Goal: Information Seeking & Learning: Find contact information

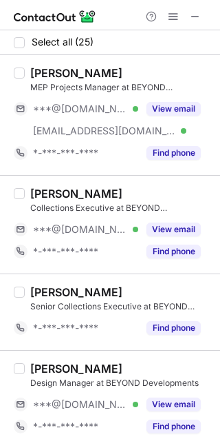
drag, startPoint x: 184, startPoint y: 222, endPoint x: 83, endPoint y: 202, distance: 102.6
click at [177, 222] on button "View email" at bounding box center [174, 229] width 54 height 14
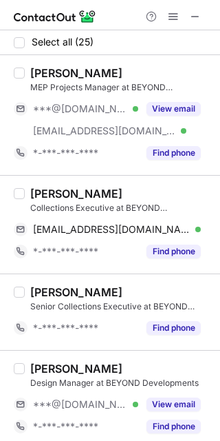
click at [28, 184] on div "Mohamed Dehbi Collections Executive at BEYOND Developments meddehbi101@gmail.co…" at bounding box center [110, 224] width 220 height 98
click at [39, 187] on div "Mohamed Dehbi" at bounding box center [76, 194] width 92 height 14
copy div "Mohamed"
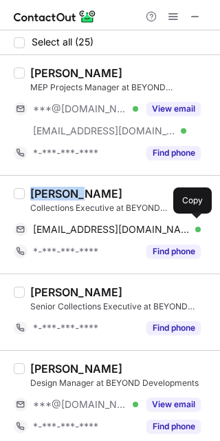
drag, startPoint x: 127, startPoint y: 224, endPoint x: 217, endPoint y: 152, distance: 114.6
click at [127, 221] on div "meddehbi101@gmail.com Verified Send email Copy" at bounding box center [107, 229] width 187 height 22
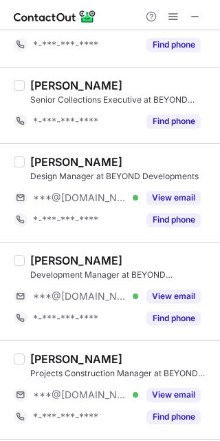
scroll to position [258, 0]
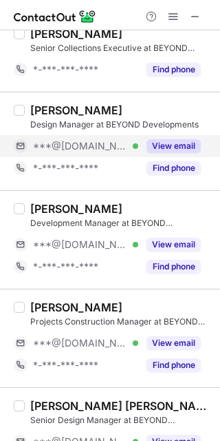
click at [173, 141] on button "View email" at bounding box center [174, 146] width 54 height 14
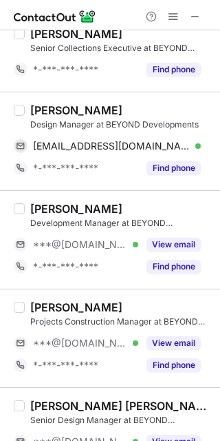
click at [40, 108] on div "Ronza Alkhayat" at bounding box center [76, 110] width 92 height 14
copy div "Ronza"
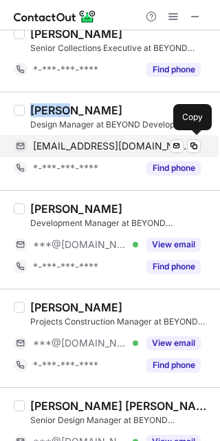
drag, startPoint x: 81, startPoint y: 148, endPoint x: 88, endPoint y: 145, distance: 8.3
click at [81, 148] on span "ronzadhiaa@gmail.com" at bounding box center [112, 146] width 158 height 12
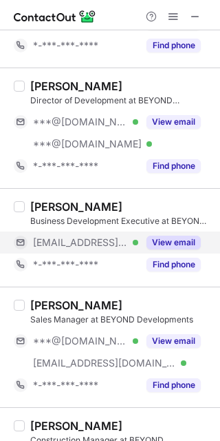
scroll to position [860, 0]
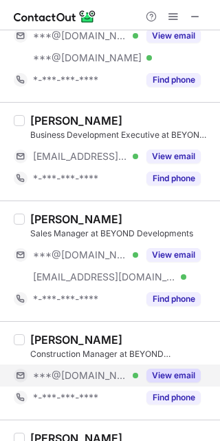
drag, startPoint x: 160, startPoint y: 379, endPoint x: 156, endPoint y: 370, distance: 9.6
click at [160, 379] on button "View email" at bounding box center [174, 375] width 54 height 14
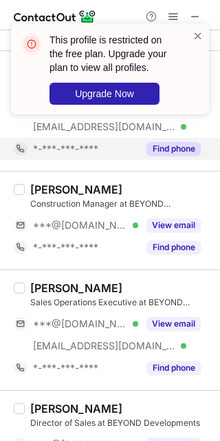
scroll to position [1033, 0]
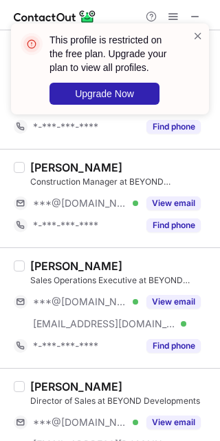
click at [63, 163] on div "Mohamed Rafique" at bounding box center [76, 167] width 92 height 14
copy div "Mohamed"
click at [200, 30] on span at bounding box center [198, 36] width 11 height 14
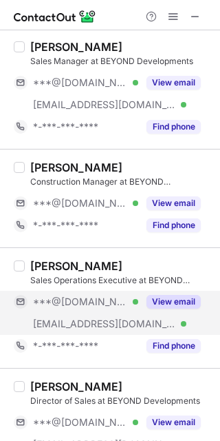
click at [176, 299] on button "View email" at bounding box center [174, 302] width 54 height 14
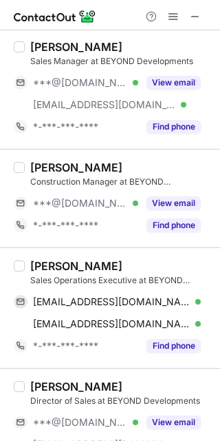
click at [36, 264] on div "Amel Neyli" at bounding box center [76, 266] width 92 height 14
copy div "Amel"
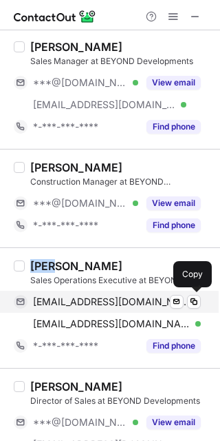
click at [91, 295] on div "amelneyli22@icloud.com Verified Send email Copy" at bounding box center [107, 302] width 187 height 22
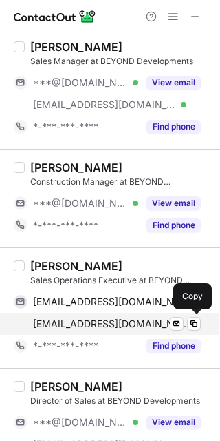
click at [125, 317] on div "amel.neyli@beyondproperties.ae Verified Send email Copy" at bounding box center [107, 324] width 187 height 22
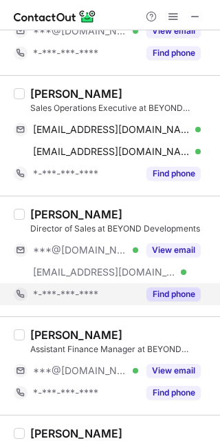
scroll to position [1291, 0]
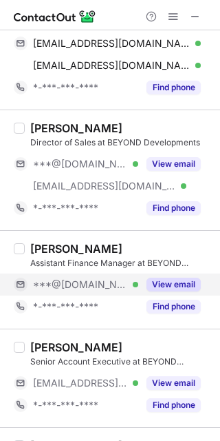
drag, startPoint x: 180, startPoint y: 284, endPoint x: 150, endPoint y: 284, distance: 30.3
click at [181, 286] on button "View email" at bounding box center [174, 284] width 54 height 14
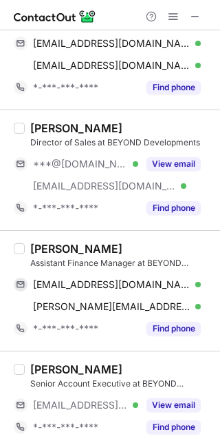
click at [32, 249] on div "Reetika Jaggi" at bounding box center [76, 249] width 92 height 14
click at [41, 249] on div "Reetika Jaggi" at bounding box center [76, 249] width 92 height 14
click at [43, 249] on div "Reetika Jaggi" at bounding box center [76, 249] width 92 height 14
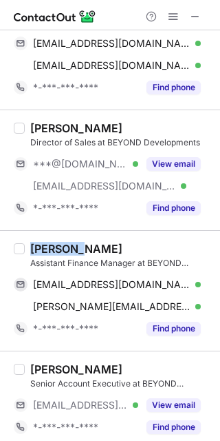
copy div "Reetika"
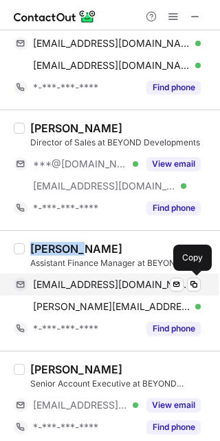
drag, startPoint x: 94, startPoint y: 288, endPoint x: 114, endPoint y: 277, distance: 21.9
click at [94, 288] on span "reetikajaggi@gmail.com" at bounding box center [112, 284] width 158 height 12
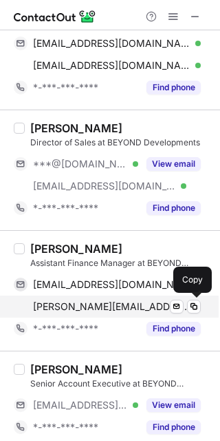
drag, startPoint x: 105, startPoint y: 308, endPoint x: 114, endPoint y: 306, distance: 9.2
click at [105, 308] on span "reetika.jaggi@beyondproperties.ae" at bounding box center [112, 306] width 158 height 12
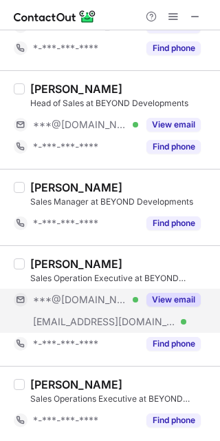
scroll to position [2065, 0]
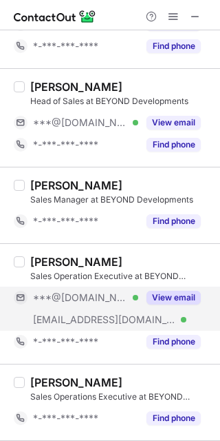
click at [156, 303] on button "View email" at bounding box center [174, 298] width 54 height 14
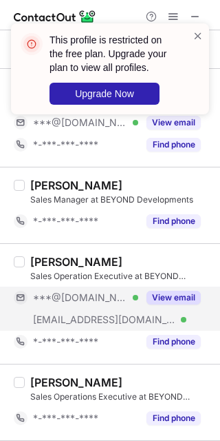
scroll to position [2144, 0]
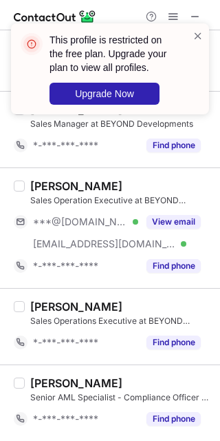
click at [42, 187] on div "Jerico Alfaro" at bounding box center [76, 186] width 92 height 14
copy div "Jerico"
click at [191, 32] on div "This profile is restricted on the free plan. Upgrade your plan to view all prof…" at bounding box center [105, 69] width 176 height 80
click at [202, 29] on span at bounding box center [198, 36] width 11 height 14
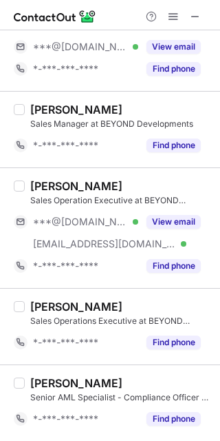
click at [171, 25] on div at bounding box center [110, 15] width 220 height 30
click at [177, 14] on span at bounding box center [173, 16] width 11 height 11
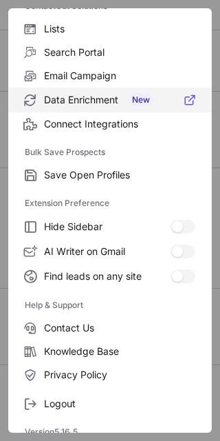
scroll to position [132, 0]
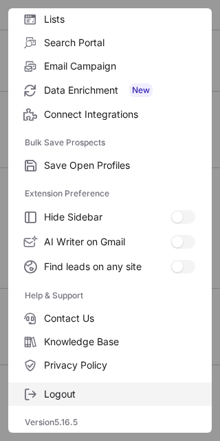
click at [88, 392] on span "Logout" at bounding box center [119, 394] width 151 height 12
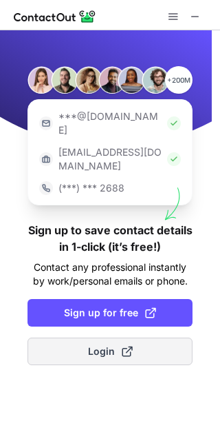
click at [114, 337] on button "Login" at bounding box center [110, 351] width 165 height 28
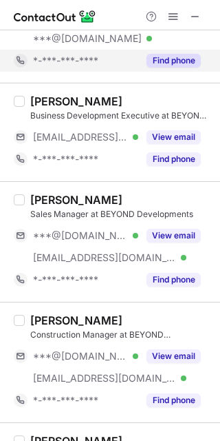
scroll to position [1010, 0]
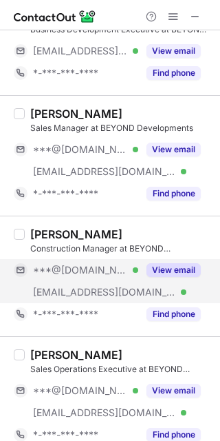
click at [173, 268] on button "View email" at bounding box center [174, 270] width 54 height 14
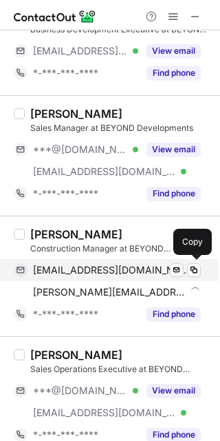
click at [98, 273] on span "mohdrafiq1990@gmail.com" at bounding box center [112, 270] width 158 height 12
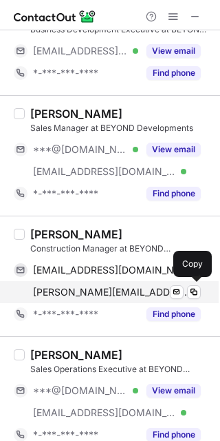
click at [94, 286] on div "mohamed.rafique@beyondproperties.ae Verified Send email Copy" at bounding box center [107, 292] width 187 height 22
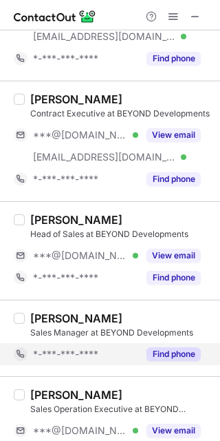
scroll to position [2255, 0]
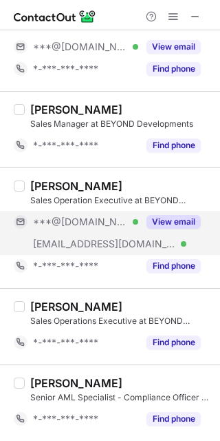
drag, startPoint x: 149, startPoint y: 226, endPoint x: 143, endPoint y: 222, distance: 7.1
click at [149, 226] on button "View email" at bounding box center [174, 222] width 54 height 14
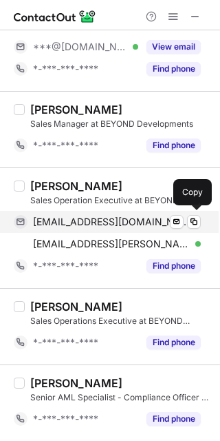
click at [73, 218] on span "jrcalfr@gmail.com" at bounding box center [112, 221] width 158 height 12
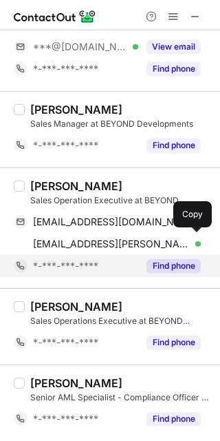
drag, startPoint x: 98, startPoint y: 243, endPoint x: 108, endPoint y: 255, distance: 15.6
click at [98, 243] on span "jerico.alfaro@beyondproperties.ae" at bounding box center [112, 243] width 158 height 12
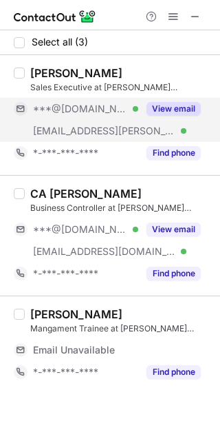
click at [169, 117] on div "View email" at bounding box center [169, 109] width 63 height 22
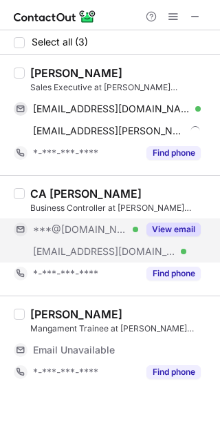
click at [181, 228] on button "View email" at bounding box center [174, 229] width 54 height 14
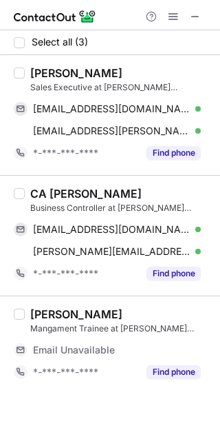
click at [41, 71] on div "[PERSON_NAME]" at bounding box center [76, 73] width 92 height 14
click at [41, 71] on div "Ali Abbas" at bounding box center [76, 73] width 92 height 14
copy div "Ali"
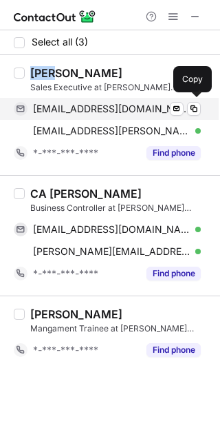
drag, startPoint x: 107, startPoint y: 105, endPoint x: 200, endPoint y: 94, distance: 94.4
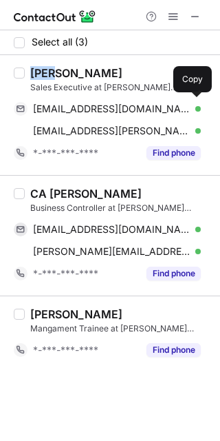
click at [107, 105] on span "syedaliabbas75@gmail.com" at bounding box center [112, 109] width 158 height 12
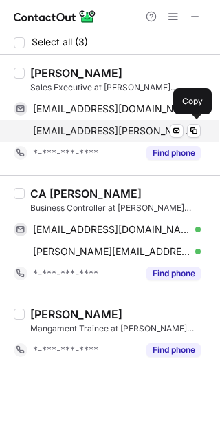
drag, startPoint x: 93, startPoint y: 126, endPoint x: 163, endPoint y: 126, distance: 70.2
click at [93, 126] on span "ali.abbas@hettich.com" at bounding box center [112, 131] width 158 height 12
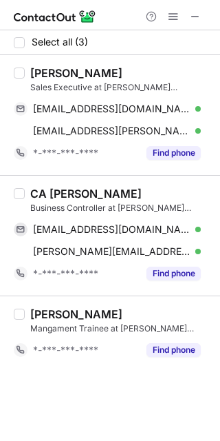
click at [59, 191] on div "CA Nidhi Daga Agarwal" at bounding box center [86, 194] width 112 height 14
copy div "Nidhi"
drag, startPoint x: 96, startPoint y: 228, endPoint x: 126, endPoint y: 207, distance: 36.1
click at [96, 228] on span "nidhi406@gmail.com" at bounding box center [112, 229] width 158 height 12
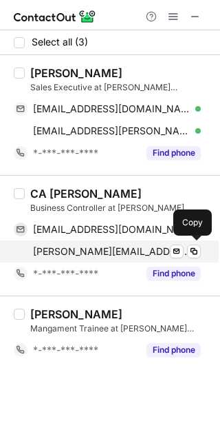
drag, startPoint x: 108, startPoint y: 250, endPoint x: 176, endPoint y: 200, distance: 84.1
click at [108, 250] on span "nidhi.daga@intl.pepsico.com" at bounding box center [112, 251] width 158 height 12
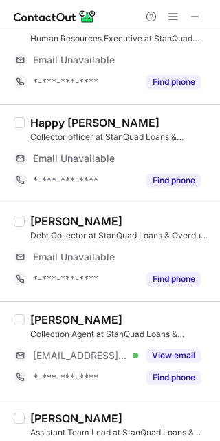
scroll to position [401, 0]
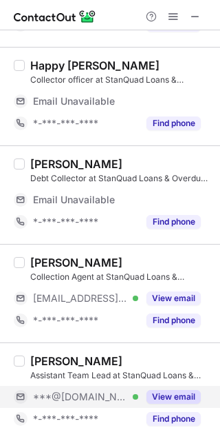
click at [183, 401] on button "View email" at bounding box center [174, 397] width 54 height 14
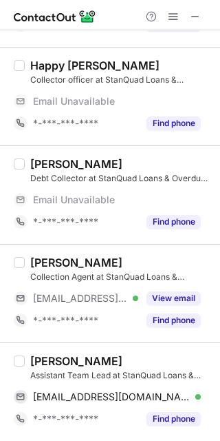
click at [50, 365] on div "Rahma Rawaa" at bounding box center [76, 361] width 92 height 14
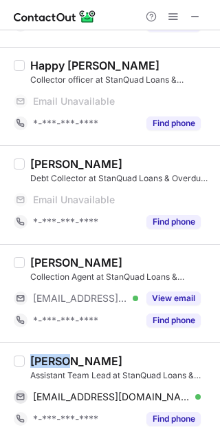
click at [50, 365] on div "Rahma Rawaa" at bounding box center [76, 361] width 92 height 14
copy div "Rahma"
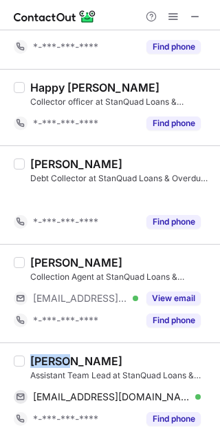
scroll to position [270, 0]
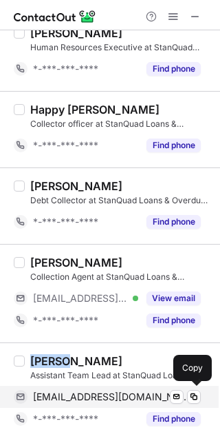
click at [101, 386] on div "rahmarawaa85@gmail.com Verified Send email Copy" at bounding box center [107, 397] width 187 height 22
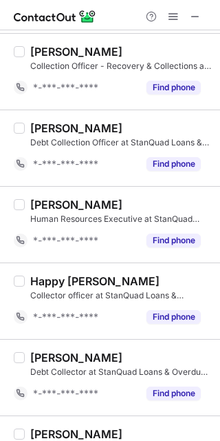
scroll to position [0, 0]
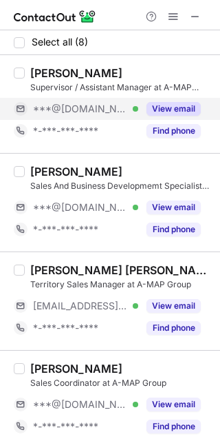
click at [169, 101] on div "View email" at bounding box center [169, 109] width 63 height 22
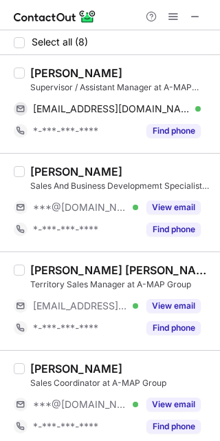
click at [49, 74] on div "Amjad Hussain" at bounding box center [76, 73] width 92 height 14
copy div "Amjad"
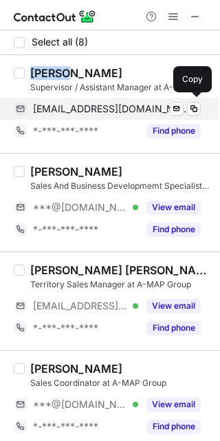
drag, startPoint x: 78, startPoint y: 108, endPoint x: 122, endPoint y: 108, distance: 44.1
click at [78, 108] on span "amjidyasin77@gmail.com" at bounding box center [112, 109] width 158 height 12
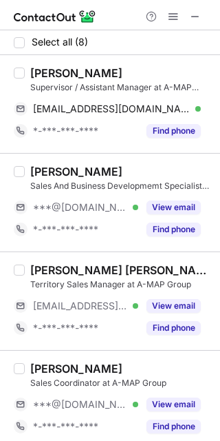
drag, startPoint x: 160, startPoint y: 210, endPoint x: 103, endPoint y: 187, distance: 61.5
click at [149, 207] on button "View email" at bounding box center [174, 207] width 54 height 14
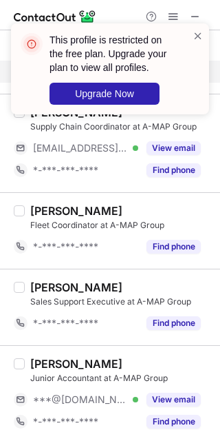
scroll to position [358, 0]
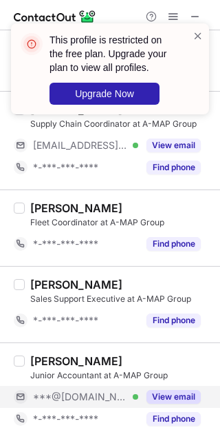
click at [187, 386] on div "View email" at bounding box center [169, 397] width 63 height 22
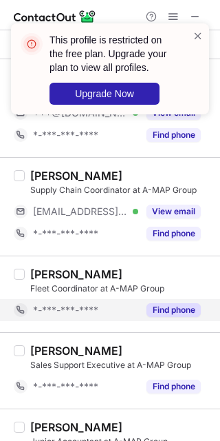
scroll to position [186, 0]
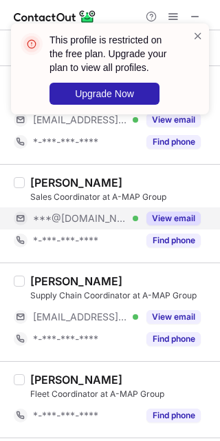
click at [166, 222] on button "View email" at bounding box center [174, 218] width 54 height 14
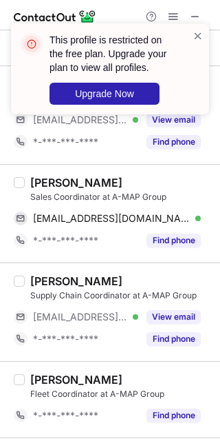
click at [43, 180] on div "Iskan Saali" at bounding box center [76, 183] width 92 height 14
copy div "Iskan"
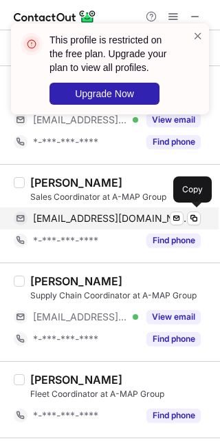
click at [103, 214] on span "saaliiskan@gmail.com" at bounding box center [112, 218] width 158 height 12
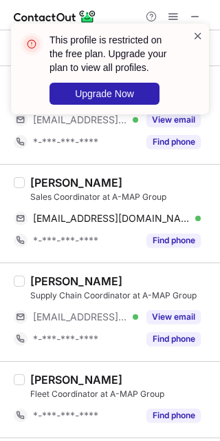
click at [198, 30] on span at bounding box center [198, 36] width 11 height 14
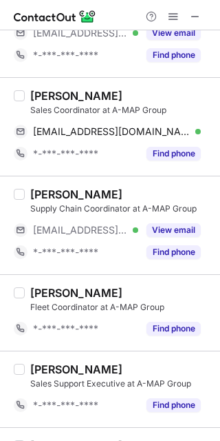
scroll to position [344, 0]
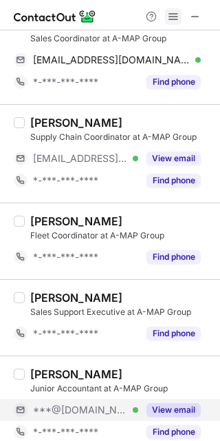
click at [176, 11] on span at bounding box center [173, 16] width 11 height 11
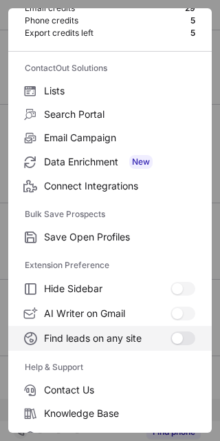
scroll to position [132, 0]
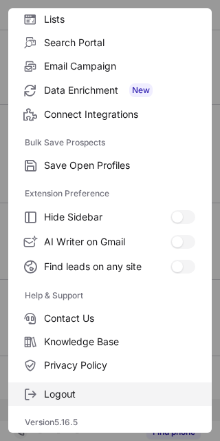
click at [91, 390] on span "Logout" at bounding box center [119, 394] width 151 height 12
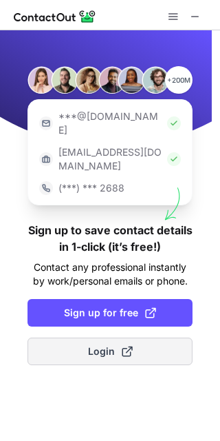
click at [125, 346] on span at bounding box center [127, 351] width 11 height 11
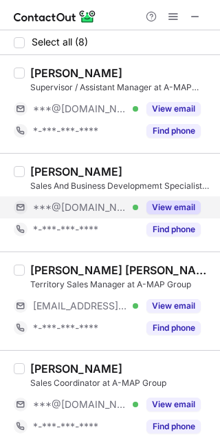
click at [164, 208] on button "View email" at bounding box center [174, 207] width 54 height 14
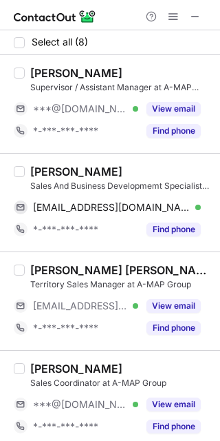
click at [39, 170] on div "Rabih Habib" at bounding box center [76, 172] width 92 height 14
copy div "Rabih"
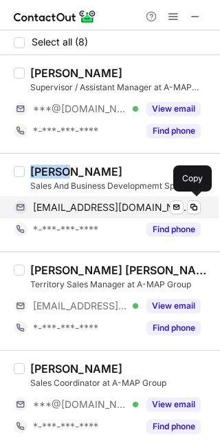
click at [67, 204] on span "rabih.habib@outlook.com" at bounding box center [112, 207] width 158 height 12
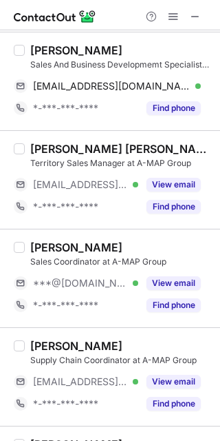
scroll to position [358, 0]
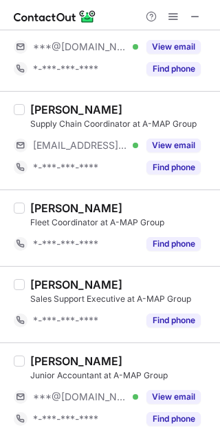
drag, startPoint x: 165, startPoint y: 394, endPoint x: 156, endPoint y: 382, distance: 15.7
click at [163, 393] on button "View email" at bounding box center [174, 397] width 54 height 14
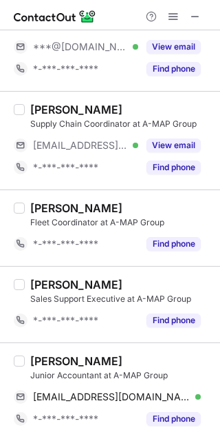
click at [43, 352] on div "Anthony Josey Junior Accountant at A-MAP Group anthonyjacob2207@gmail.com Verif…" at bounding box center [110, 391] width 220 height 98
copy div "Anthony"
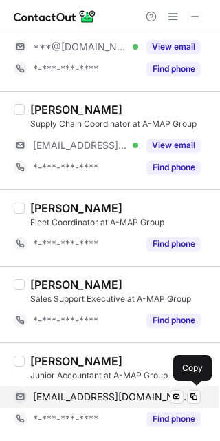
click at [84, 397] on span "anthonyjacob2207@gmail.com" at bounding box center [112, 396] width 158 height 12
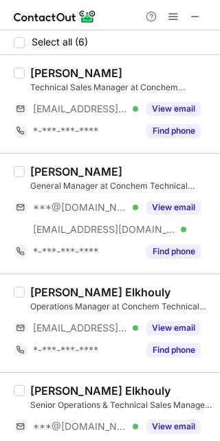
drag, startPoint x: 160, startPoint y: 200, endPoint x: 119, endPoint y: 191, distance: 41.6
click at [159, 201] on button "View email" at bounding box center [174, 207] width 54 height 14
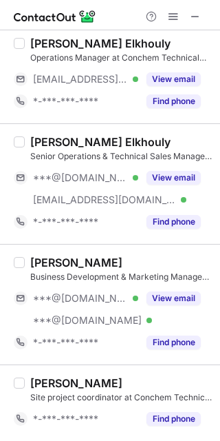
scroll to position [249, 0]
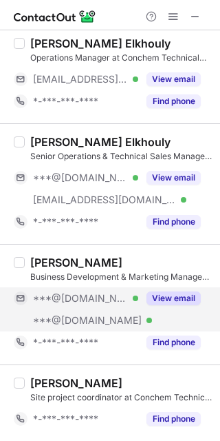
click at [160, 295] on button "View email" at bounding box center [174, 298] width 54 height 14
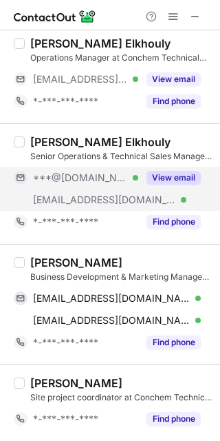
click at [156, 173] on button "View email" at bounding box center [174, 178] width 54 height 14
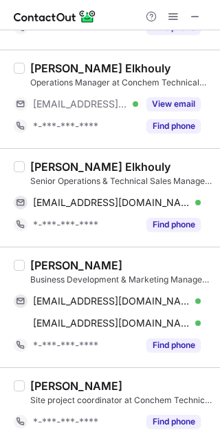
scroll to position [227, 0]
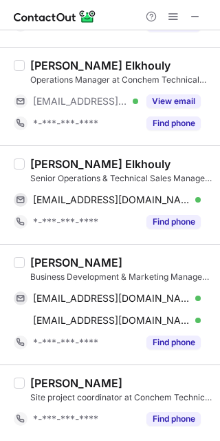
click at [70, 164] on div "Abd Elrahman Elkhouly" at bounding box center [100, 164] width 140 height 14
copy div "Elrahman"
click at [66, 162] on div "Abd Elrahman Elkhouly" at bounding box center [100, 164] width 140 height 14
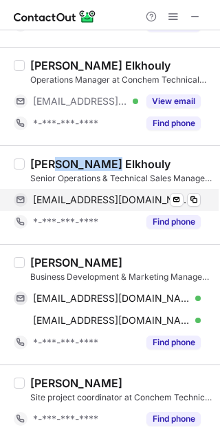
click at [140, 201] on span "aessam_elkhouly@hotmail.com" at bounding box center [112, 199] width 158 height 12
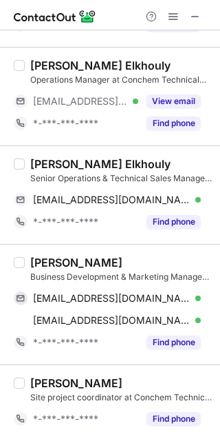
click at [47, 253] on div "Hadeer Khair Business Development & Marketing Manager at Conchem Technical Serv…" at bounding box center [110, 304] width 220 height 120
click at [41, 262] on div "Hadeer Khair" at bounding box center [76, 262] width 92 height 14
copy div "Hadeer"
drag, startPoint x: 97, startPoint y: 295, endPoint x: 155, endPoint y: 252, distance: 71.9
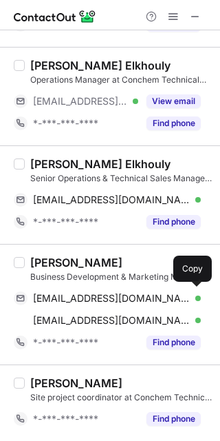
click at [97, 295] on span "hadoor@hotmail.com" at bounding box center [112, 298] width 158 height 12
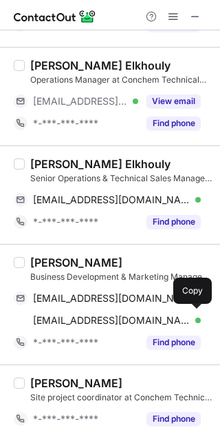
drag, startPoint x: 109, startPoint y: 322, endPoint x: 188, endPoint y: 270, distance: 94.9
click at [109, 322] on span "hadeer.abdulsalam@hotmail.com" at bounding box center [112, 320] width 158 height 12
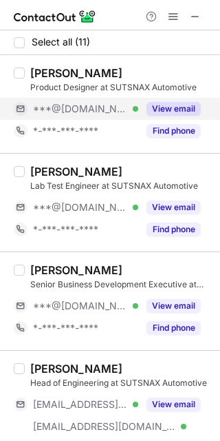
click at [160, 105] on button "View email" at bounding box center [174, 109] width 54 height 14
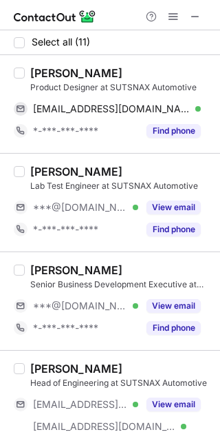
click at [59, 72] on div "[PERSON_NAME]" at bounding box center [76, 73] width 92 height 14
click at [38, 70] on div "[PERSON_NAME]" at bounding box center [76, 73] width 92 height 14
copy div "[PERSON_NAME]"
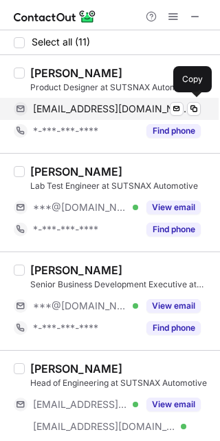
click at [87, 109] on span "[EMAIL_ADDRESS][DOMAIN_NAME]" at bounding box center [112, 109] width 158 height 12
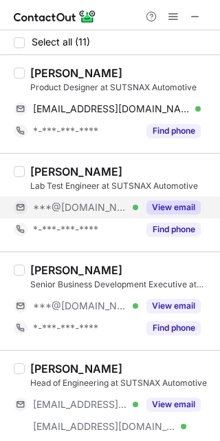
click at [160, 198] on div "View email" at bounding box center [169, 207] width 63 height 22
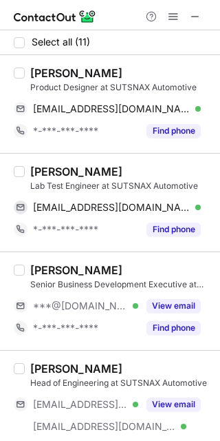
click at [46, 167] on div "[PERSON_NAME]" at bounding box center [76, 172] width 92 height 14
copy div "Jerico"
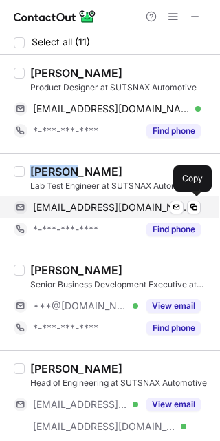
click at [76, 208] on span "[EMAIL_ADDRESS][DOMAIN_NAME]" at bounding box center [112, 207] width 158 height 12
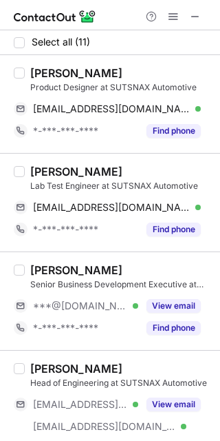
scroll to position [86, 0]
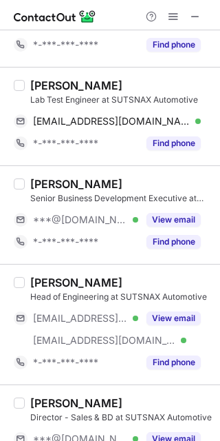
click at [191, 204] on div "[PERSON_NAME] Senior Business Development Executive at Sutsnax ***@[DOMAIN_NAME…" at bounding box center [118, 215] width 187 height 76
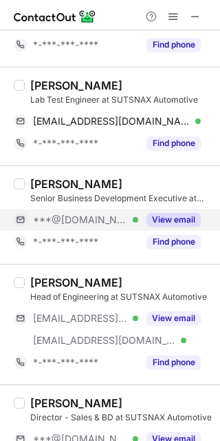
click at [176, 212] on div "View email" at bounding box center [169, 220] width 63 height 22
click at [176, 215] on div "***@gmail.com" at bounding box center [117, 219] width 168 height 12
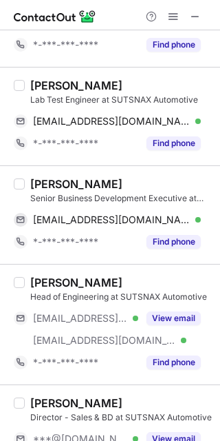
click at [52, 180] on div "Ghaydaa E." at bounding box center [76, 184] width 92 height 14
copy div "Ghaydaa"
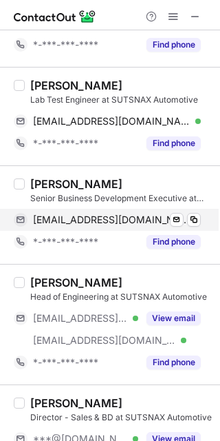
click at [95, 214] on span "ghaydaamokdad4@gmail.com" at bounding box center [112, 219] width 158 height 12
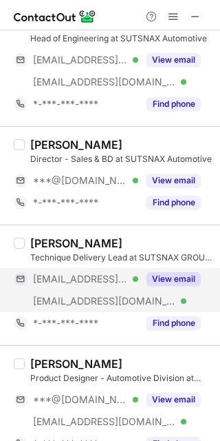
scroll to position [430, 0]
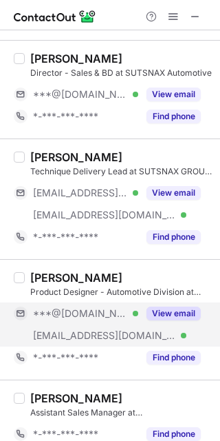
click at [166, 315] on button "View email" at bounding box center [174, 313] width 54 height 14
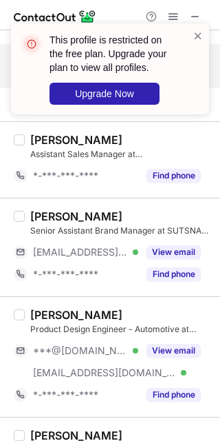
scroll to position [774, 0]
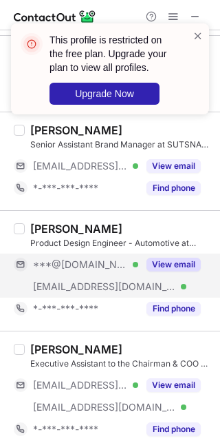
click at [162, 265] on button "View email" at bounding box center [174, 264] width 54 height 14
click at [194, 35] on span at bounding box center [198, 36] width 11 height 14
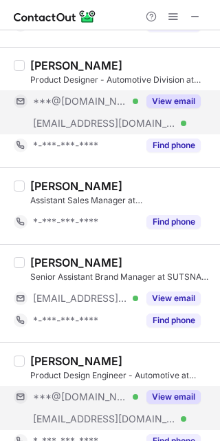
scroll to position [602, 0]
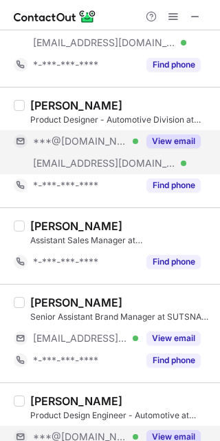
click at [50, 101] on div "Sreejith Kunjappan" at bounding box center [76, 105] width 92 height 14
copy div "Sreejith"
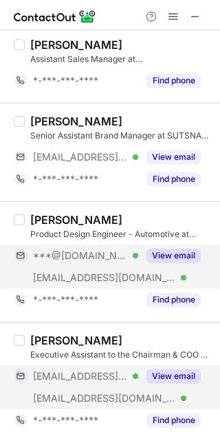
scroll to position [786, 0]
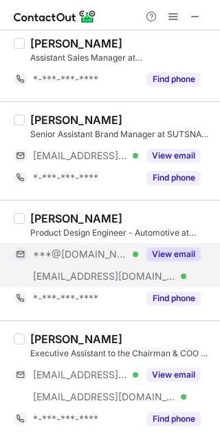
click at [40, 215] on div "Junaid Sayed" at bounding box center [76, 218] width 92 height 14
copy div "Junaid"
click at [169, 14] on span at bounding box center [173, 16] width 11 height 11
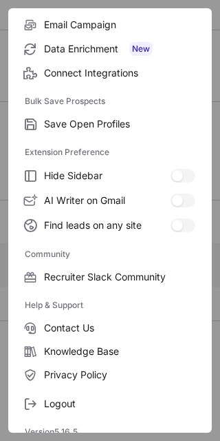
scroll to position [183, 0]
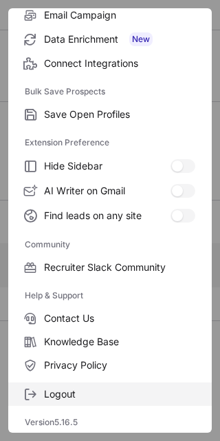
click at [94, 384] on label "Logout" at bounding box center [110, 393] width 204 height 23
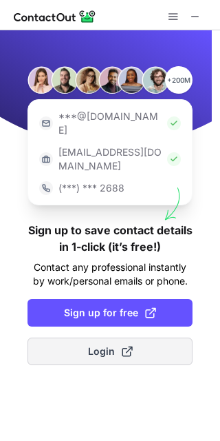
click at [122, 346] on span at bounding box center [127, 351] width 11 height 11
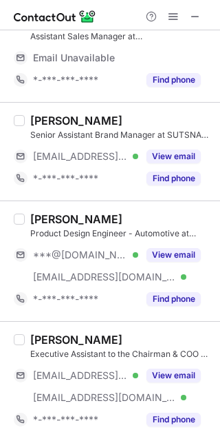
scroll to position [807, 0]
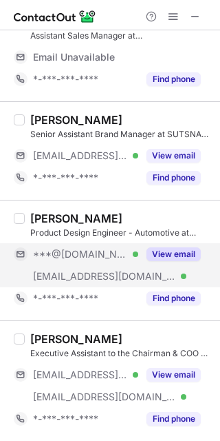
click at [159, 253] on button "View email" at bounding box center [174, 254] width 54 height 14
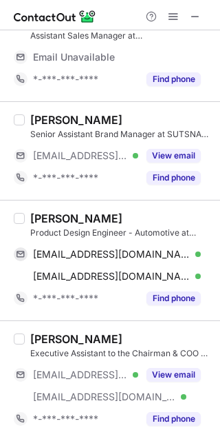
click at [43, 214] on div "Junaid Sayed" at bounding box center [76, 218] width 92 height 14
copy div "Junaid"
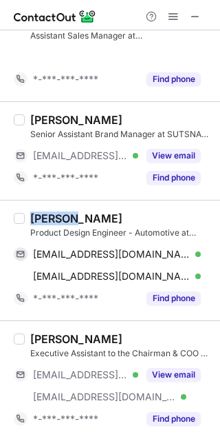
scroll to position [786, 0]
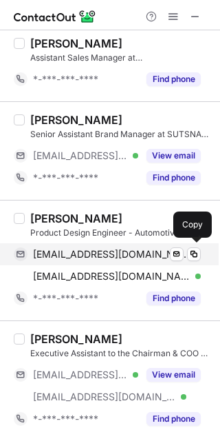
click at [100, 258] on span "junaidsayed411@gmail.com" at bounding box center [112, 254] width 158 height 12
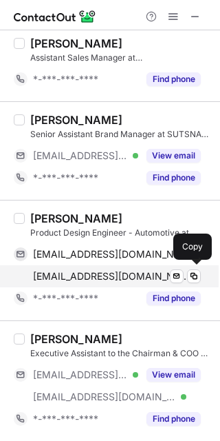
click at [112, 268] on div "junaid.sayed@sutsnax.com Verified Send email Copy" at bounding box center [107, 276] width 187 height 22
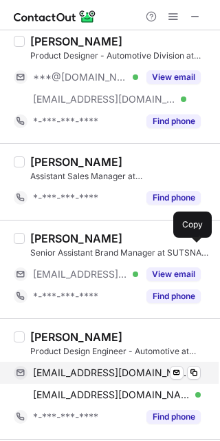
scroll to position [614, 0]
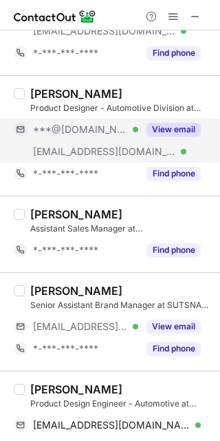
drag, startPoint x: 173, startPoint y: 133, endPoint x: 162, endPoint y: 134, distance: 10.4
click at [173, 133] on button "View email" at bounding box center [174, 130] width 54 height 14
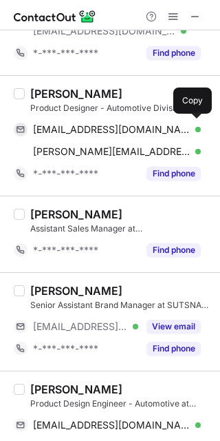
click at [81, 129] on span "talktojith@gmail.com" at bounding box center [112, 129] width 158 height 12
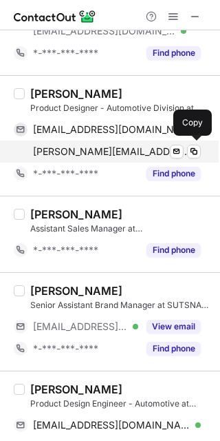
click at [114, 148] on span "sreejith.kunjappan@sutsnax.com" at bounding box center [112, 151] width 158 height 12
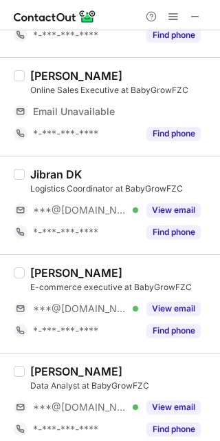
scroll to position [204, 0]
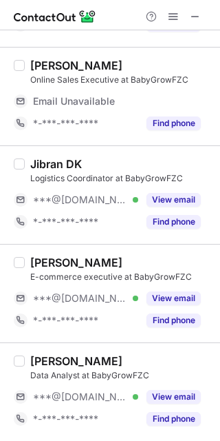
click at [182, 284] on div "[PERSON_NAME] E-commerce executive at BabyGrowFZC ***@[DOMAIN_NAME] Verified Vi…" at bounding box center [118, 293] width 187 height 76
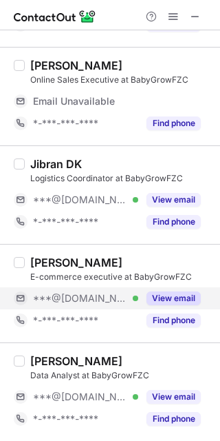
click at [176, 294] on button "View email" at bounding box center [174, 298] width 54 height 14
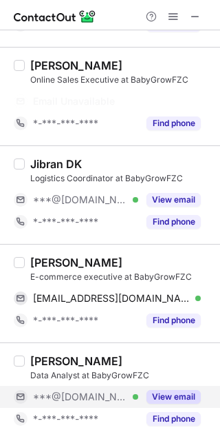
click at [173, 393] on button "View email" at bounding box center [174, 397] width 54 height 14
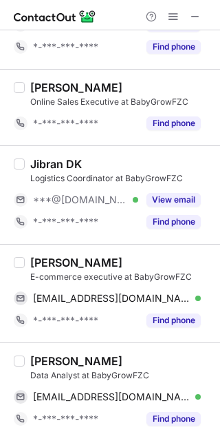
scroll to position [160, 0]
click at [32, 263] on div "Sibin Varghese" at bounding box center [76, 262] width 92 height 14
copy div "Sibin"
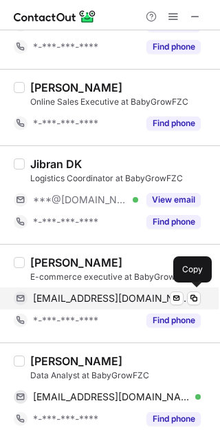
click at [100, 297] on span "sibineru@gmail.com" at bounding box center [112, 298] width 158 height 12
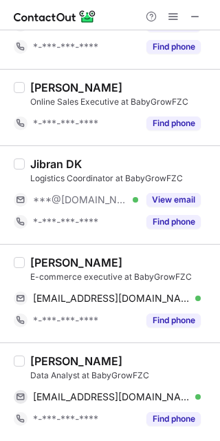
click at [46, 354] on div "Junaid Sarguroh" at bounding box center [76, 361] width 92 height 14
copy div "Junaid"
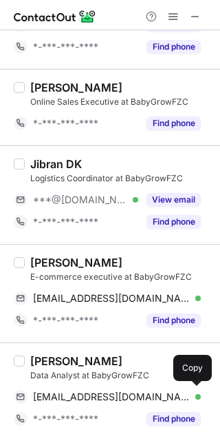
drag, startPoint x: 90, startPoint y: 394, endPoint x: 190, endPoint y: 335, distance: 116.4
click at [90, 394] on span "junaidsar17@gmail.com" at bounding box center [112, 396] width 158 height 12
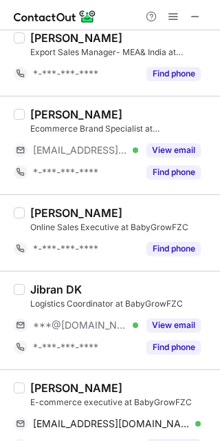
scroll to position [0, 0]
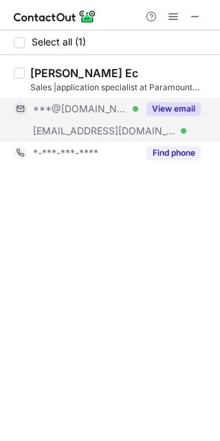
click at [179, 98] on div "View email" at bounding box center [169, 109] width 63 height 22
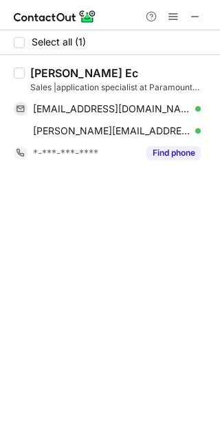
click at [42, 78] on div "Abdul Basith Ec" at bounding box center [84, 73] width 108 height 14
copy div "Abdul"
click at [45, 70] on div "Abdul Basith Ec" at bounding box center [84, 73] width 108 height 14
click at [45, 70] on div "[PERSON_NAME] Ec" at bounding box center [84, 73] width 108 height 14
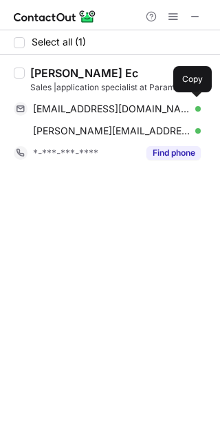
drag, startPoint x: 126, startPoint y: 104, endPoint x: 218, endPoint y: 80, distance: 94.7
click at [126, 104] on span "abdulbasithecc@gmail.com" at bounding box center [112, 109] width 158 height 12
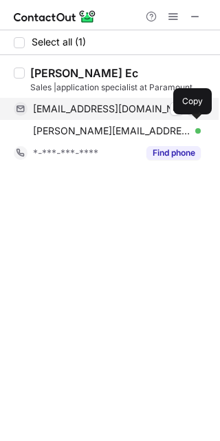
drag, startPoint x: 105, startPoint y: 128, endPoint x: 214, endPoint y: 118, distance: 109.9
click at [105, 128] on span "abdulbasith@paramountuae.com" at bounding box center [112, 131] width 158 height 12
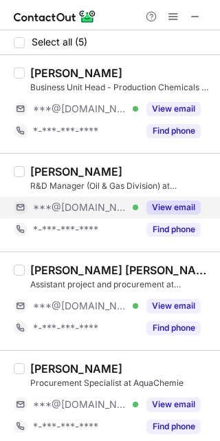
click at [169, 202] on button "View email" at bounding box center [174, 207] width 54 height 14
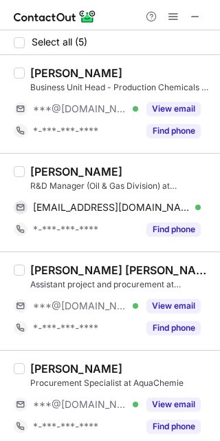
click at [70, 167] on div "[PERSON_NAME]" at bounding box center [76, 172] width 92 height 14
copy div "[PERSON_NAME]"
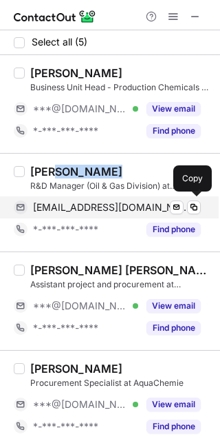
click at [103, 203] on span "[EMAIL_ADDRESS][DOMAIN_NAME]" at bounding box center [112, 207] width 158 height 12
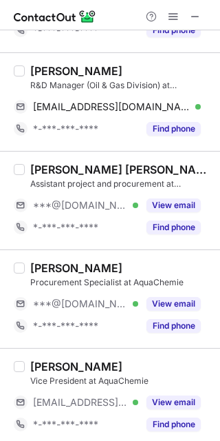
scroll to position [107, 0]
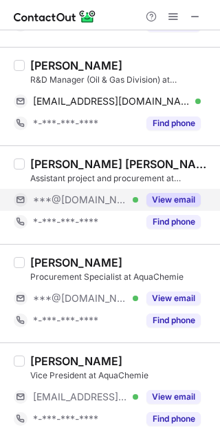
click at [165, 193] on button "View email" at bounding box center [174, 200] width 54 height 14
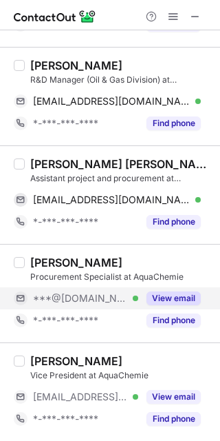
click at [169, 299] on button "View email" at bounding box center [174, 298] width 54 height 14
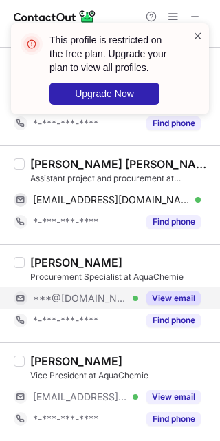
click at [195, 33] on span at bounding box center [198, 36] width 11 height 14
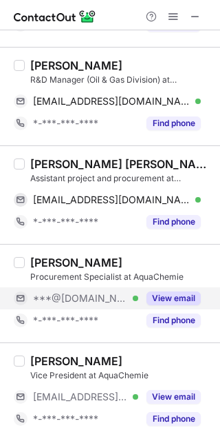
click at [48, 160] on div "[PERSON_NAME] [PERSON_NAME]" at bounding box center [121, 164] width 182 height 14
copy div "[PERSON_NAME]"
drag, startPoint x: 133, startPoint y: 202, endPoint x: 174, endPoint y: 178, distance: 47.8
click at [133, 202] on span "[EMAIL_ADDRESS][DOMAIN_NAME]" at bounding box center [112, 199] width 158 height 12
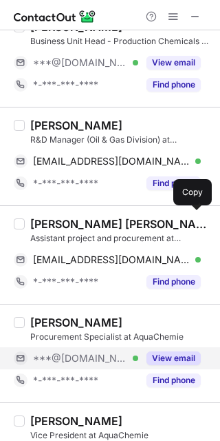
scroll to position [21, 0]
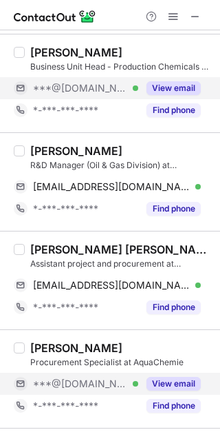
click at [191, 81] on button "View email" at bounding box center [174, 88] width 54 height 14
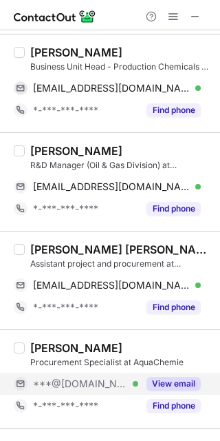
click at [43, 52] on div "[PERSON_NAME]" at bounding box center [76, 52] width 92 height 14
copy div "[PERSON_NAME]"
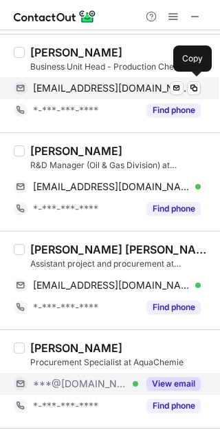
click at [116, 93] on span "[EMAIL_ADDRESS][DOMAIN_NAME]" at bounding box center [112, 88] width 158 height 12
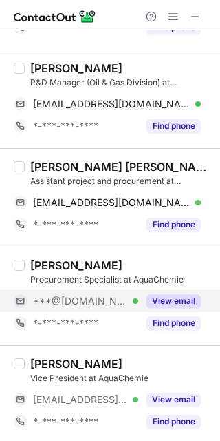
scroll to position [107, 0]
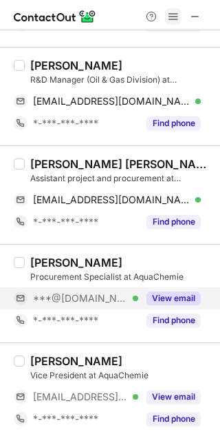
click at [169, 15] on span at bounding box center [173, 16] width 11 height 11
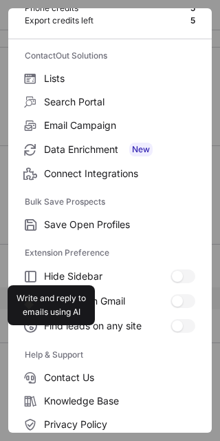
scroll to position [132, 0]
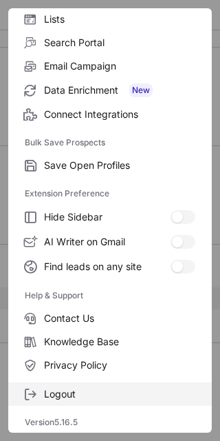
click at [97, 390] on span "Logout" at bounding box center [119, 394] width 151 height 12
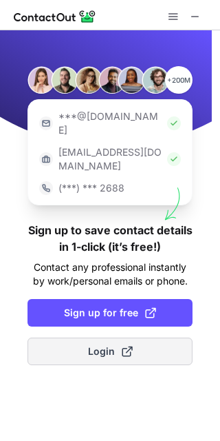
click at [147, 337] on button "Login" at bounding box center [110, 351] width 165 height 28
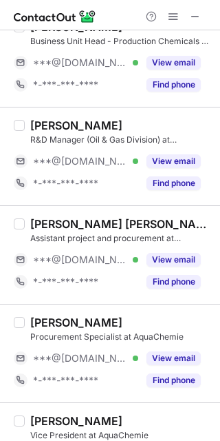
scroll to position [107, 0]
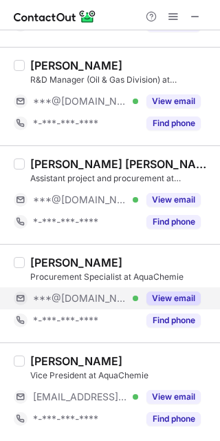
click at [174, 300] on button "View email" at bounding box center [174, 298] width 54 height 14
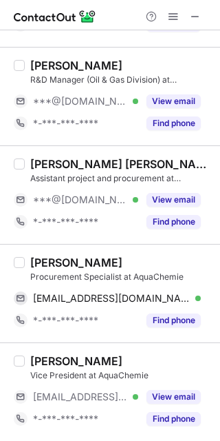
click at [41, 257] on div "[PERSON_NAME]" at bounding box center [76, 262] width 92 height 14
copy div "Abhishek"
drag, startPoint x: 100, startPoint y: 303, endPoint x: 190, endPoint y: 263, distance: 98.6
click at [100, 302] on span "[EMAIL_ADDRESS][DOMAIN_NAME]" at bounding box center [112, 298] width 158 height 12
